Goal: Find specific page/section: Find specific page/section

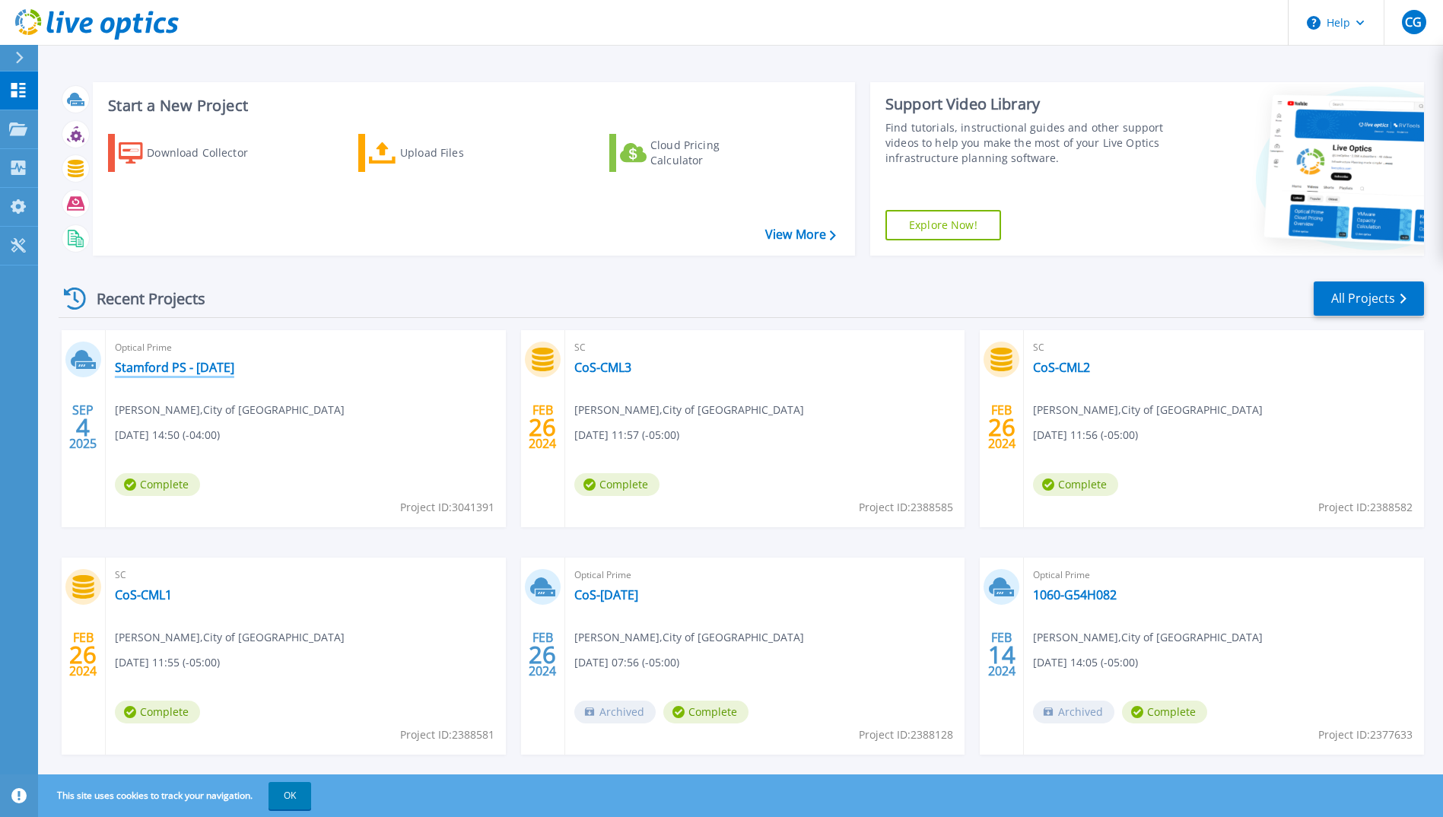
click at [170, 367] on link "Stamford PS - [DATE]" at bounding box center [174, 367] width 119 height 15
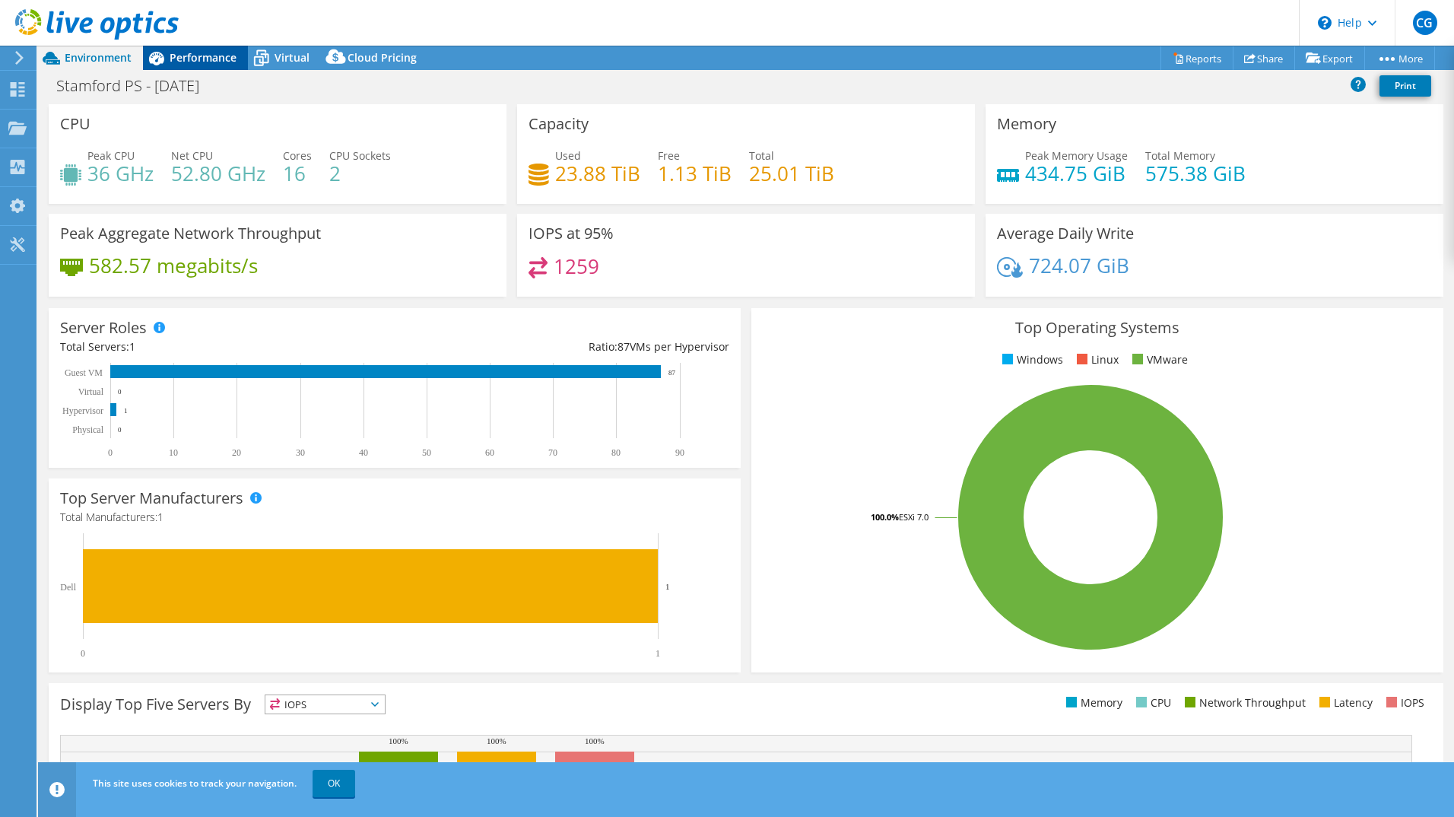
click at [199, 54] on span "Performance" at bounding box center [203, 57] width 67 height 14
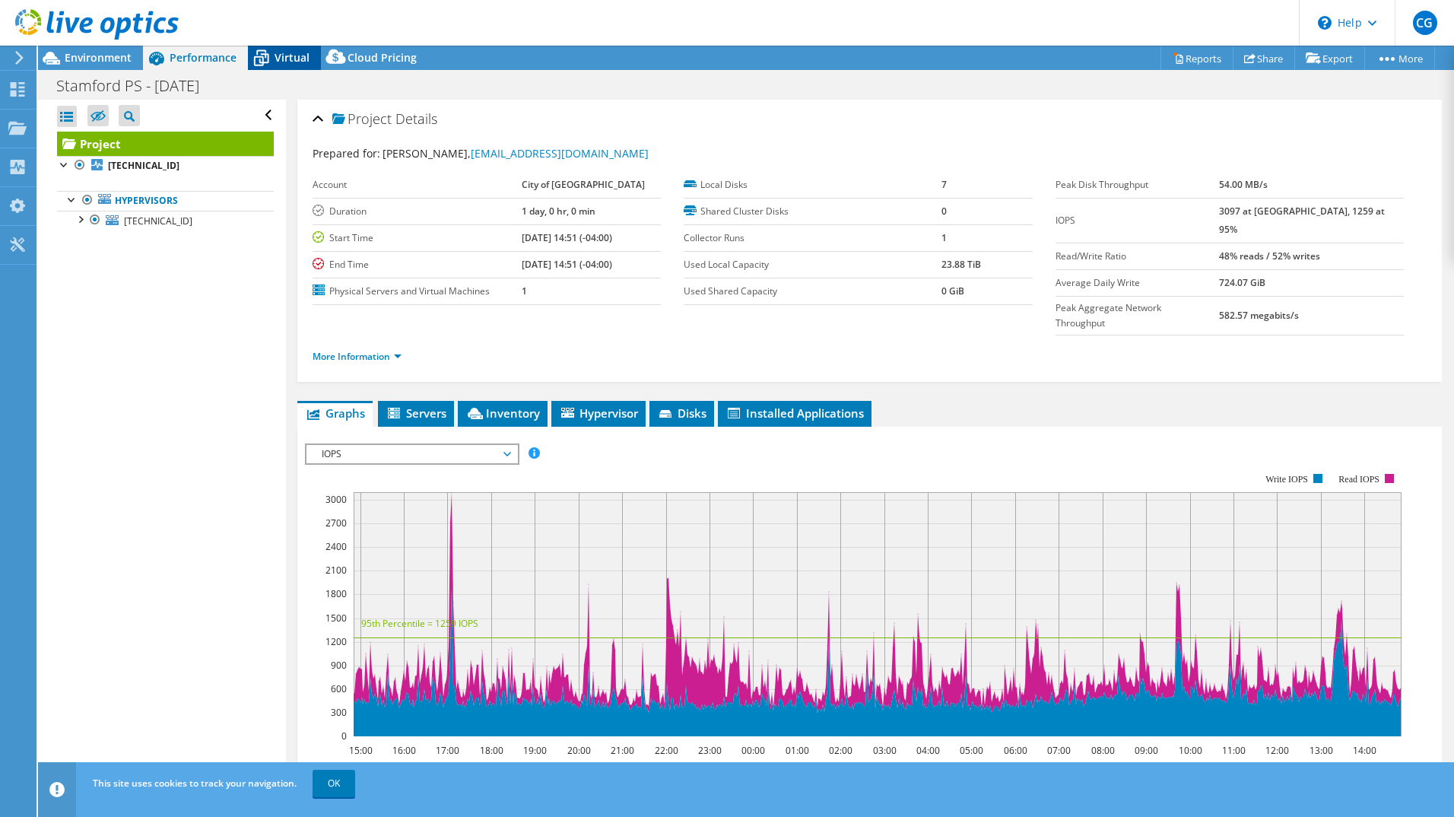
click at [296, 57] on span "Virtual" at bounding box center [292, 57] width 35 height 14
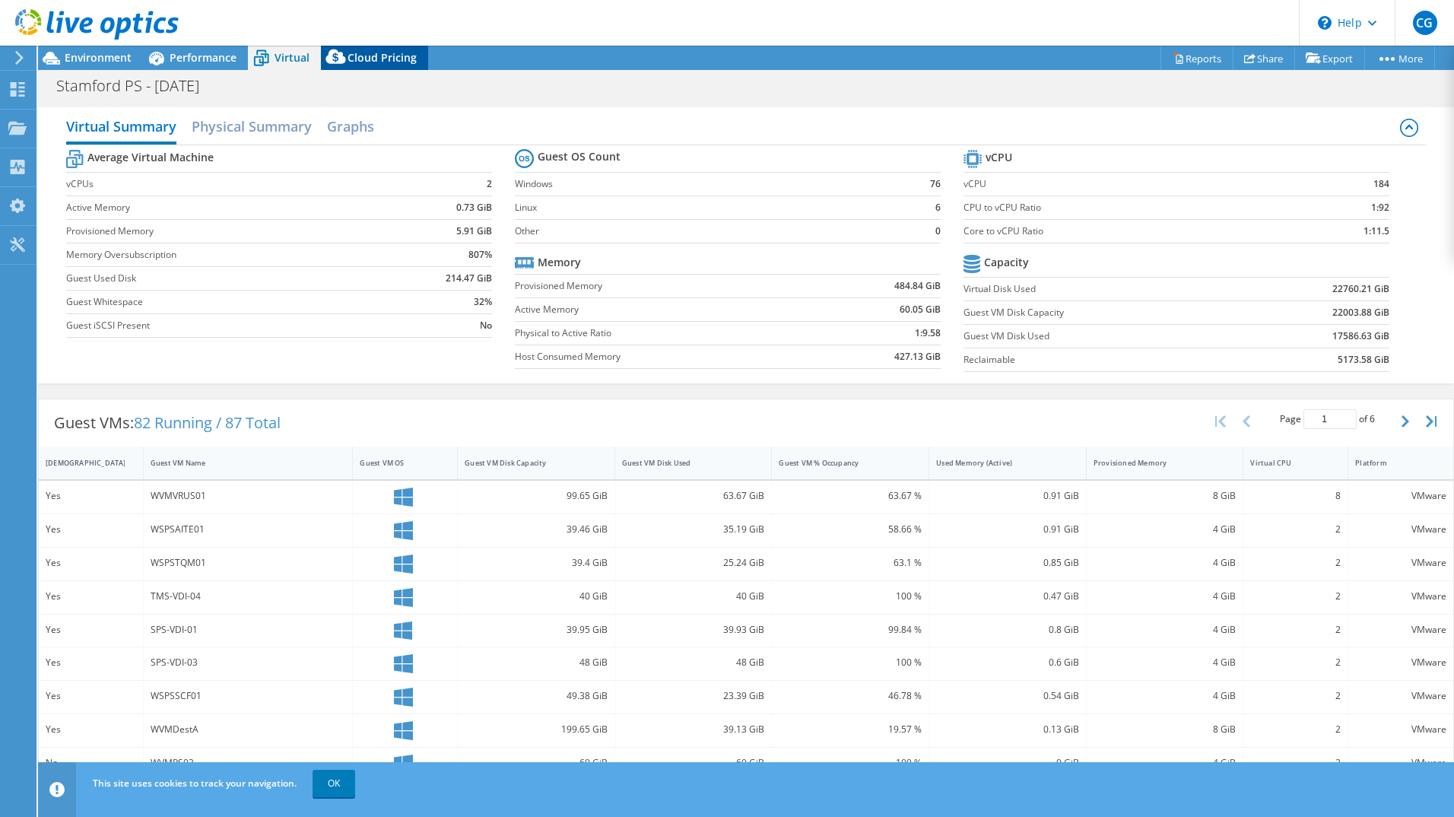
click at [374, 52] on span "Cloud Pricing" at bounding box center [382, 57] width 69 height 14
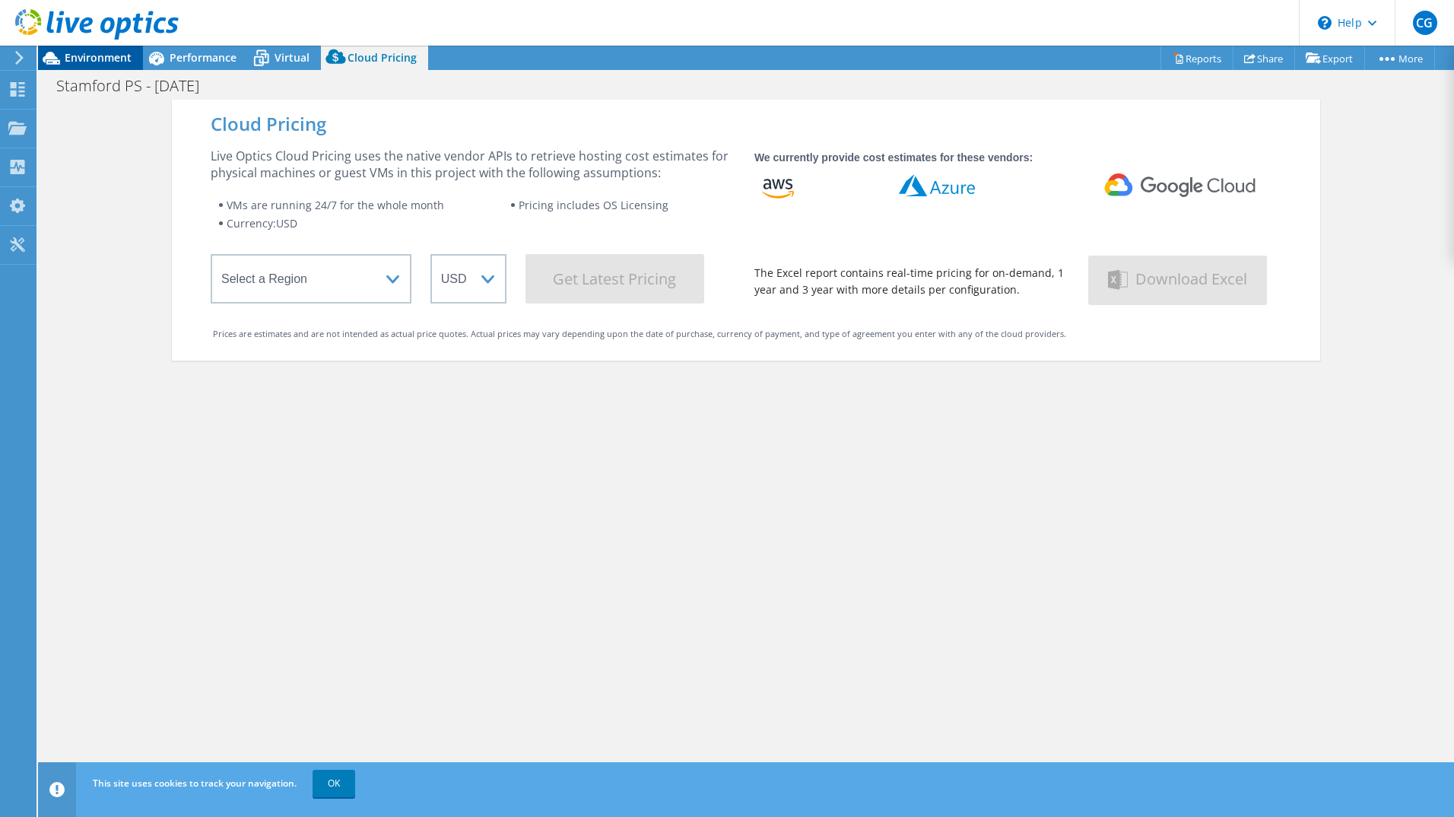
click at [101, 57] on span "Environment" at bounding box center [98, 57] width 67 height 14
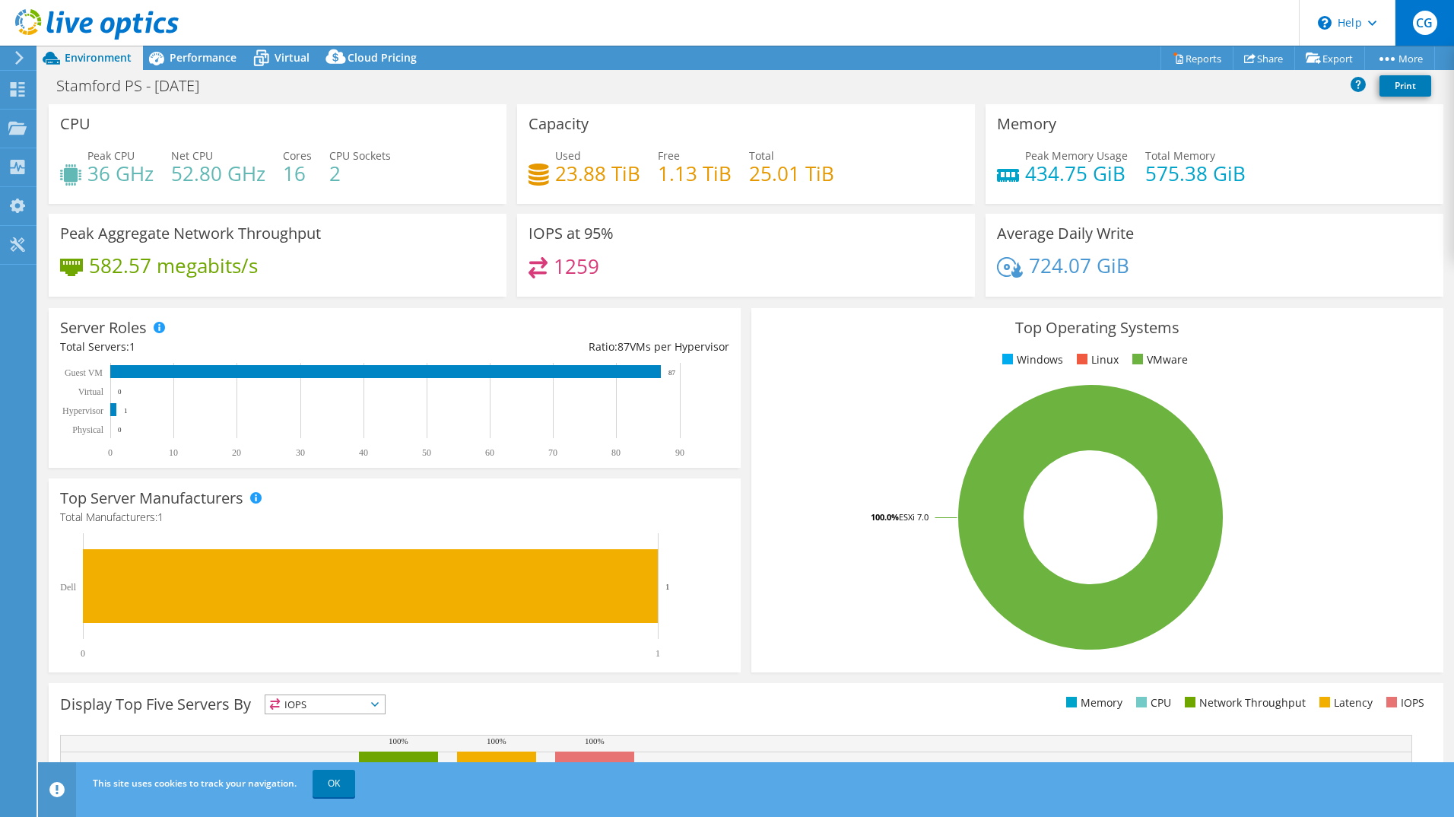
click at [1422, 20] on span "CG" at bounding box center [1425, 23] width 24 height 24
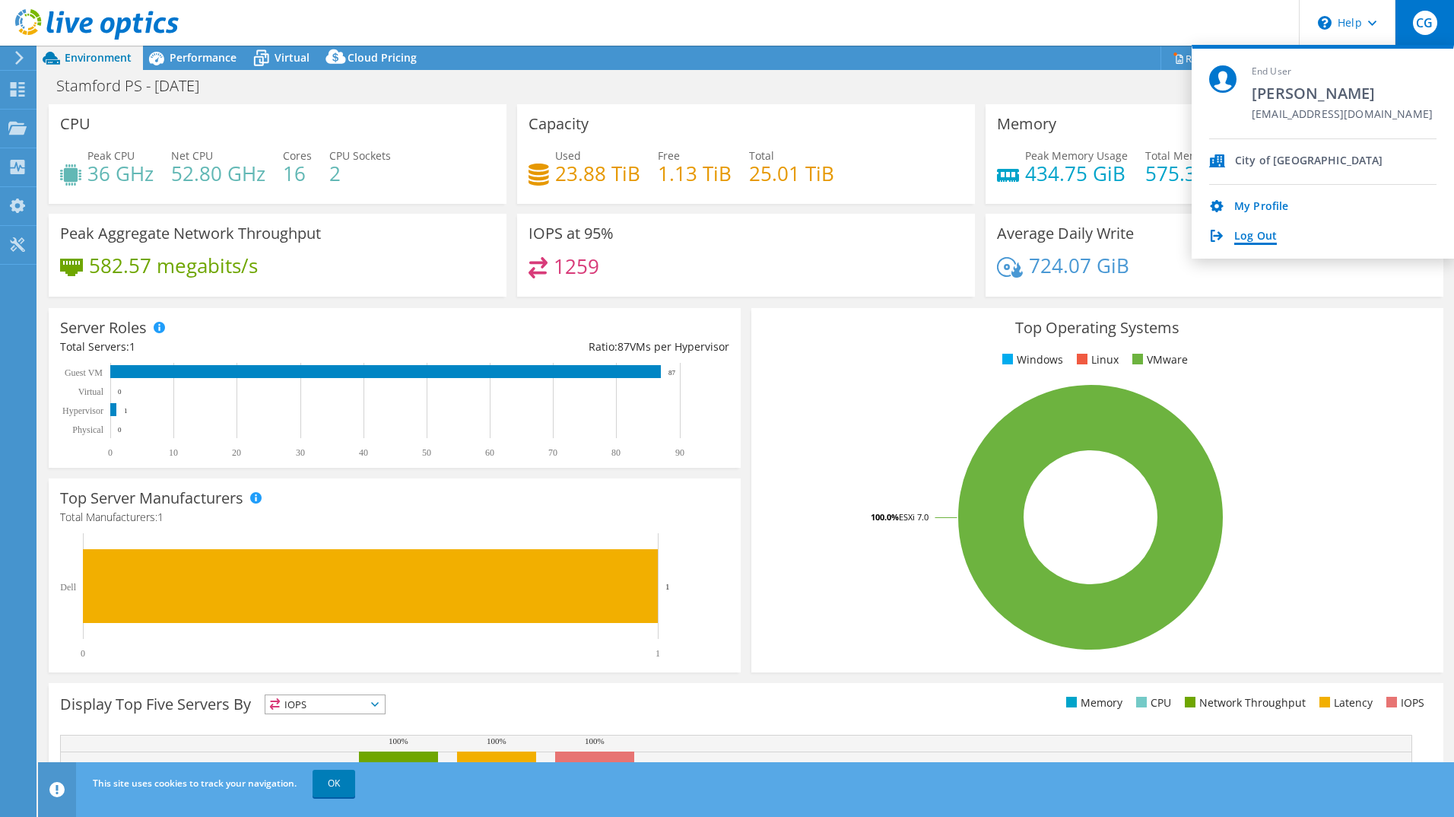
click at [1255, 236] on link "Log Out" at bounding box center [1255, 237] width 43 height 14
